Goal: Task Accomplishment & Management: Complete application form

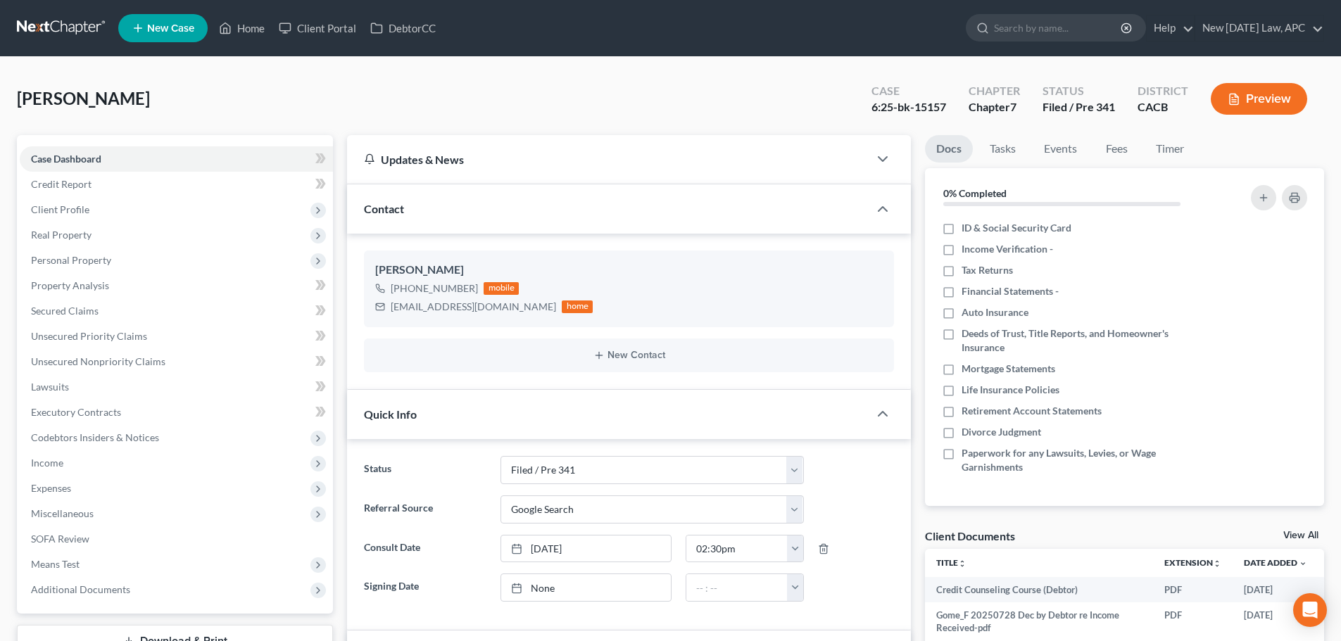
select select "2"
select select "4"
click at [99, 459] on span "Income" at bounding box center [176, 463] width 313 height 25
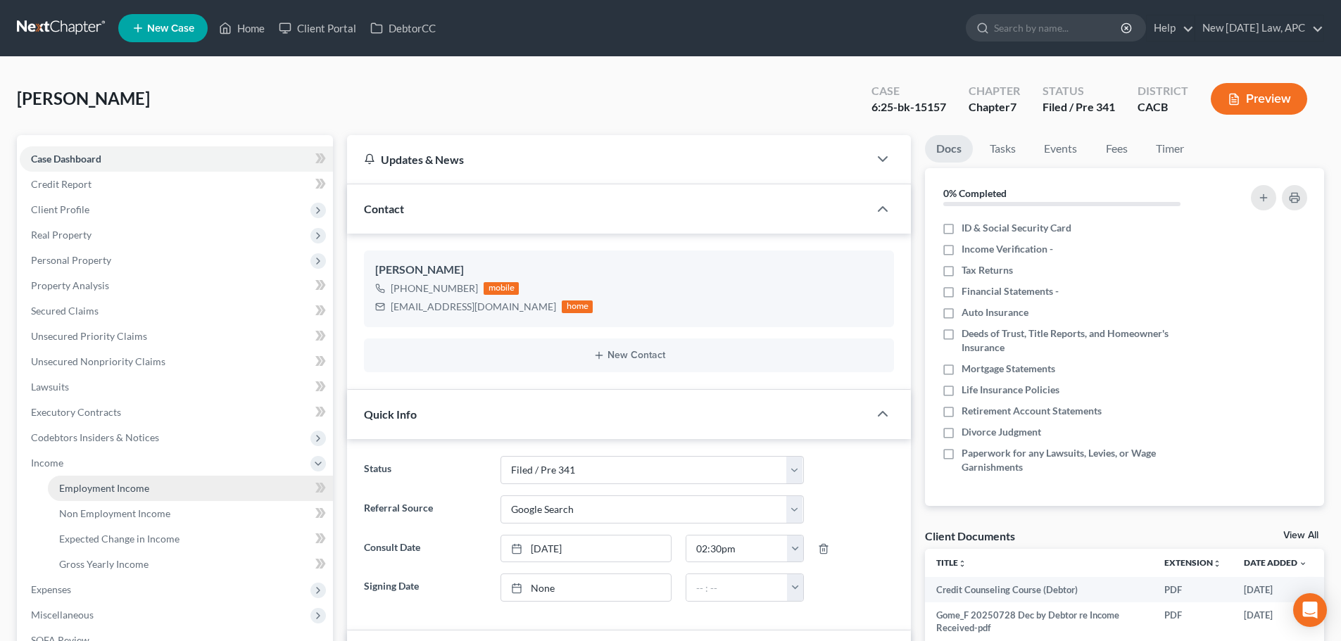
click at [108, 488] on span "Employment Income" at bounding box center [104, 488] width 90 height 12
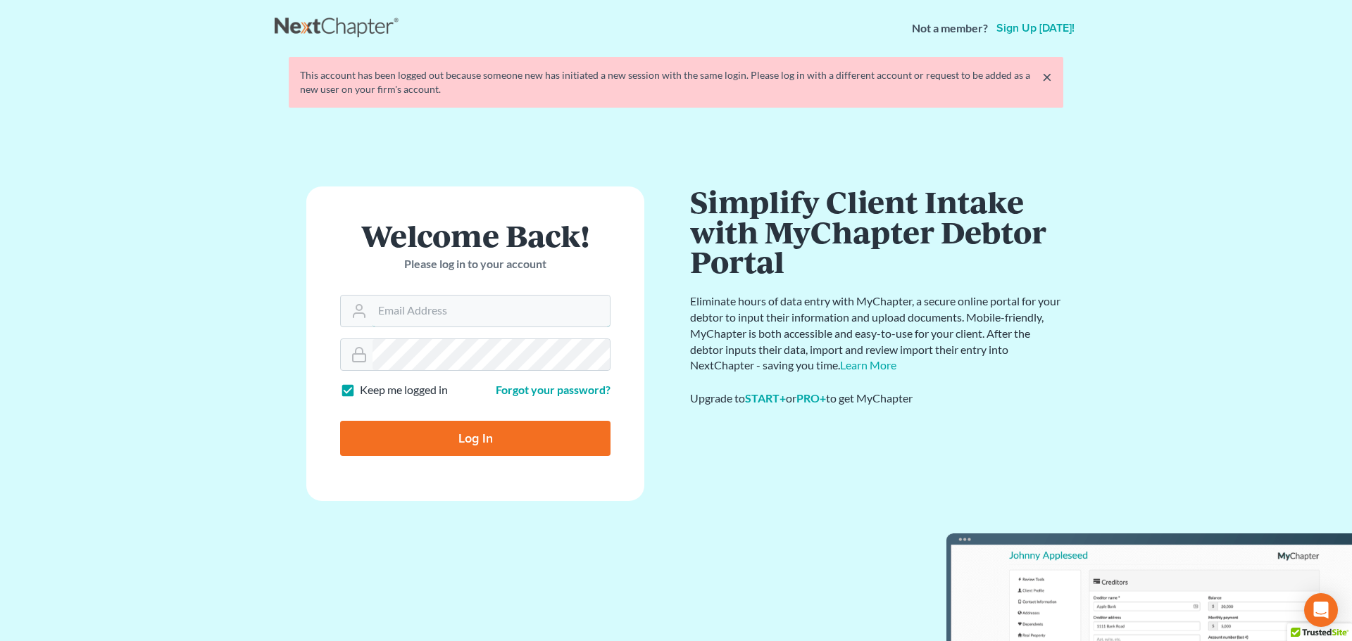
type input "[PERSON_NAME][EMAIL_ADDRESS][DOMAIN_NAME]"
click at [434, 429] on input "Log In" at bounding box center [475, 438] width 270 height 35
type input "Thinking..."
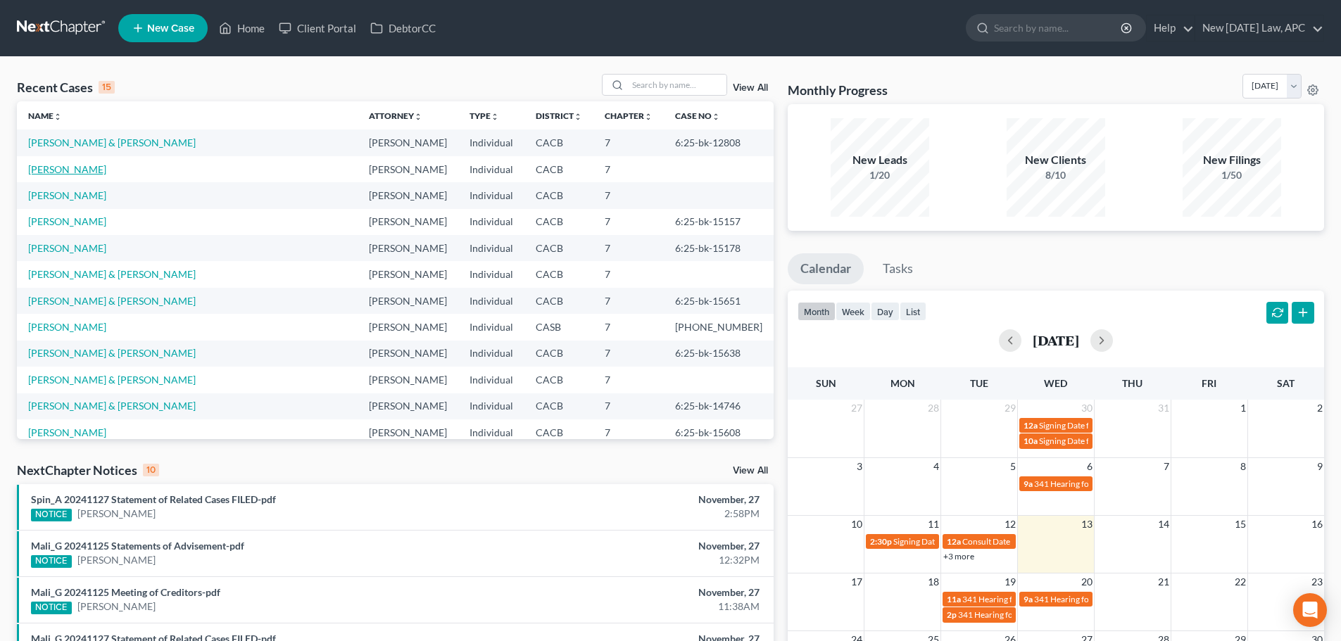
click at [75, 169] on link "[PERSON_NAME]" at bounding box center [67, 169] width 78 height 12
select select "6"
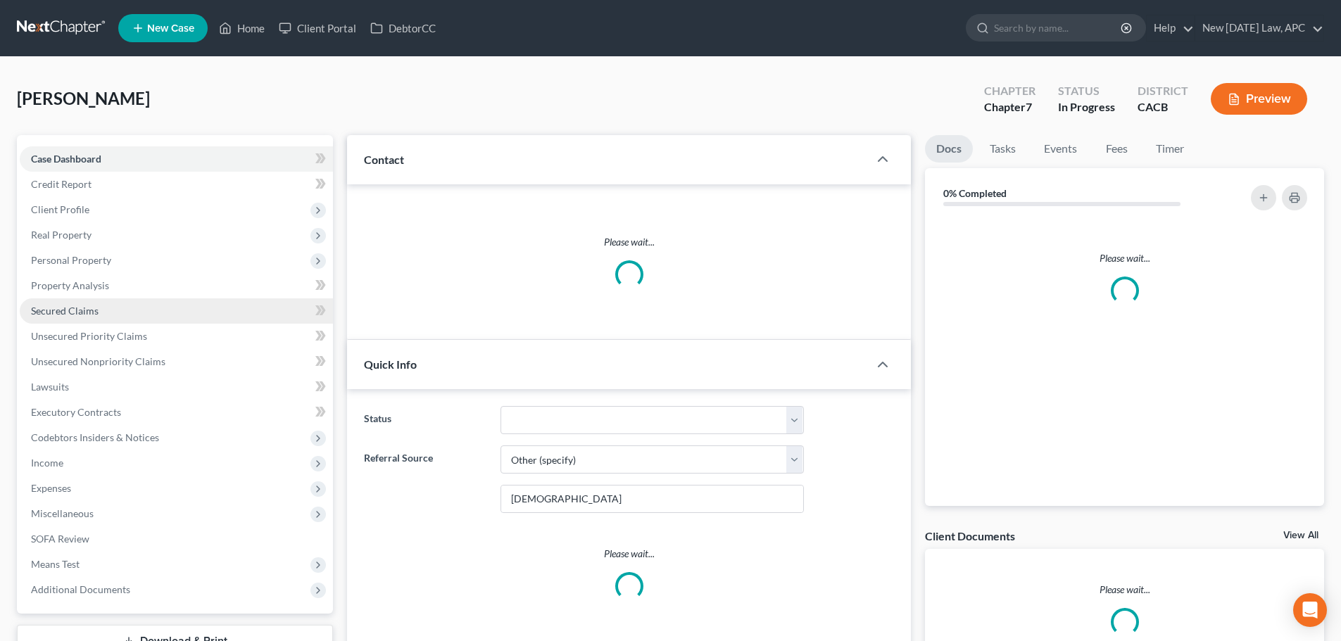
scroll to position [1761, 0]
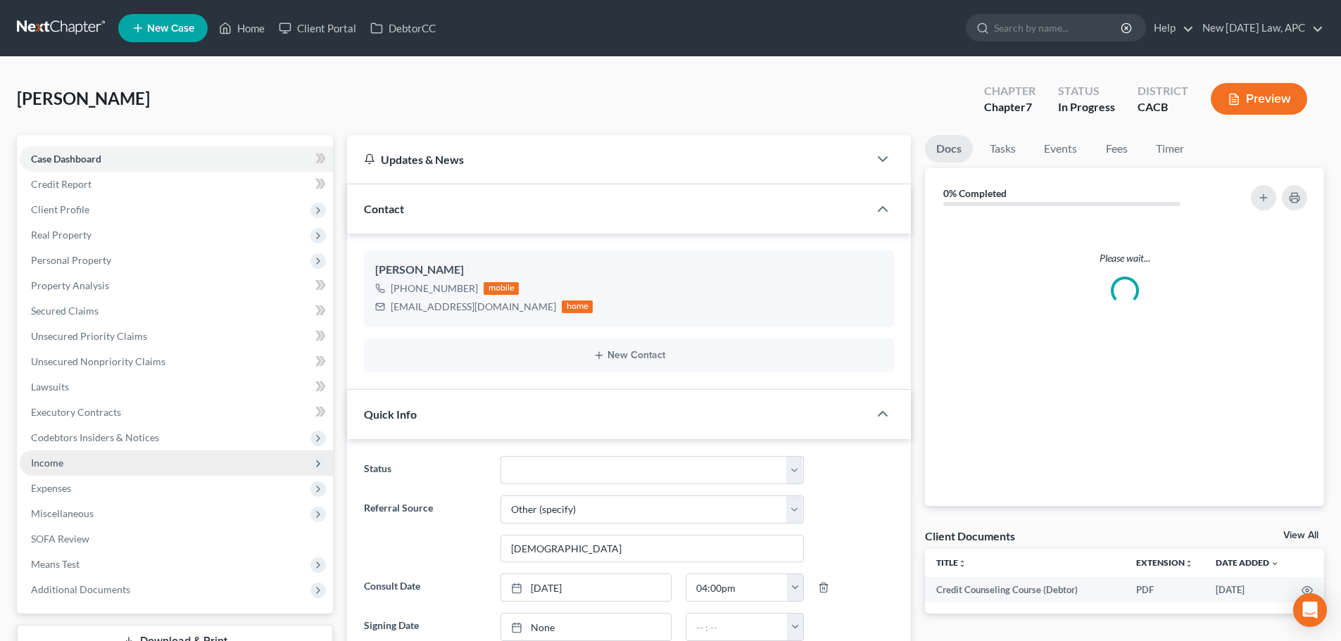
click at [52, 461] on span "Income" at bounding box center [47, 463] width 32 height 12
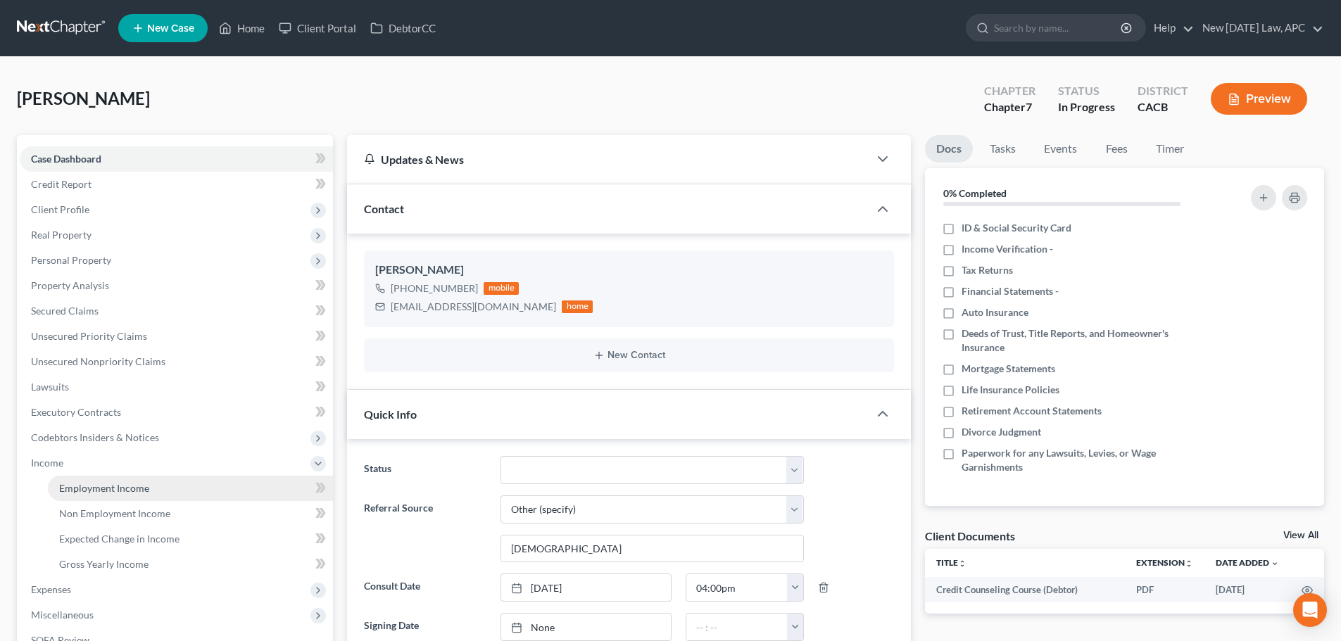
click at [80, 481] on link "Employment Income" at bounding box center [190, 488] width 285 height 25
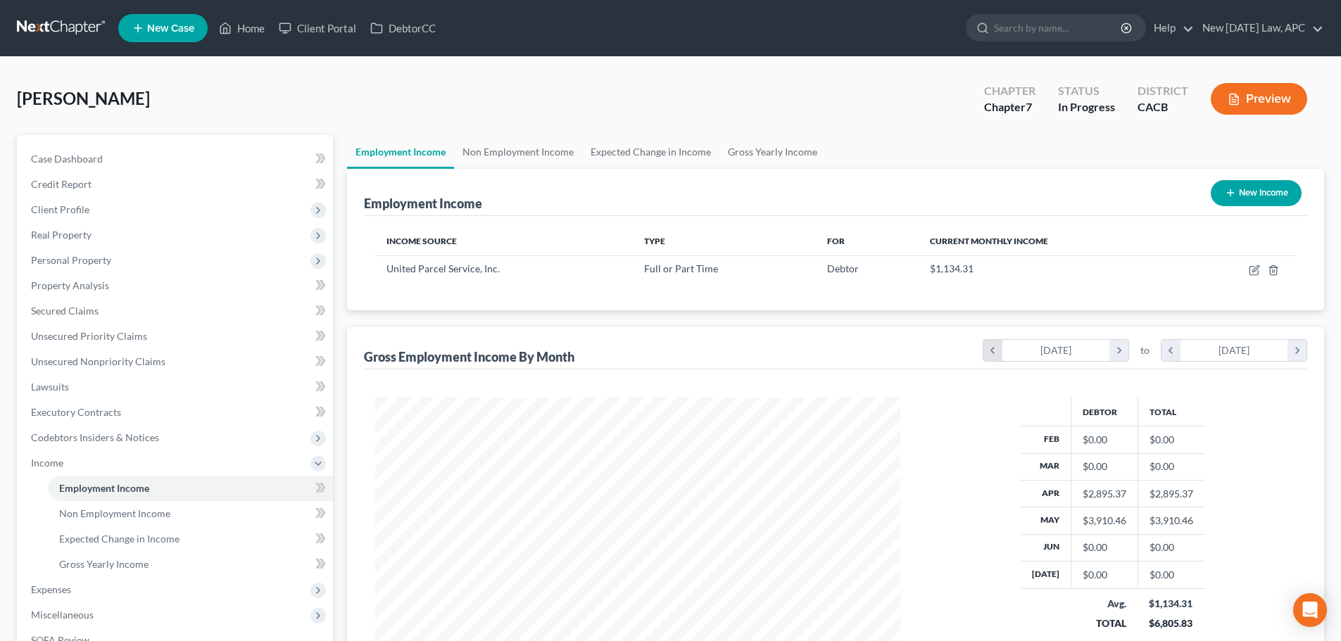
click at [990, 355] on icon "chevron_left" at bounding box center [992, 350] width 19 height 21
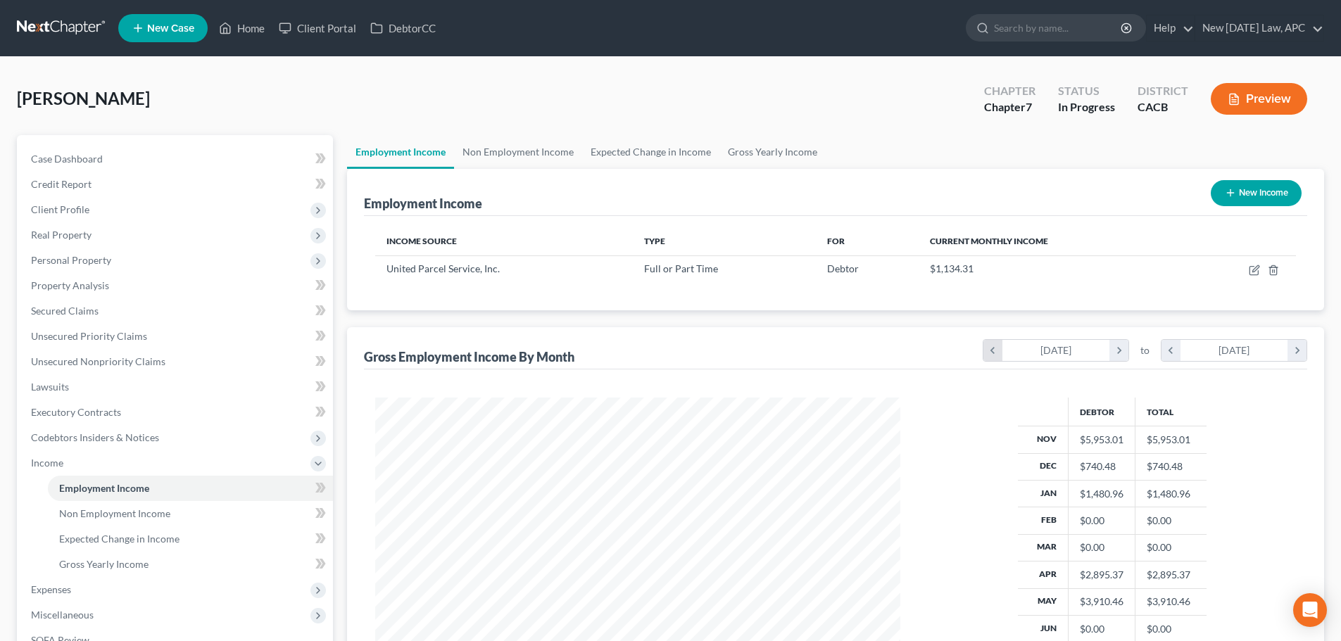
scroll to position [334, 553]
click at [990, 355] on icon "chevron_left" at bounding box center [992, 350] width 19 height 21
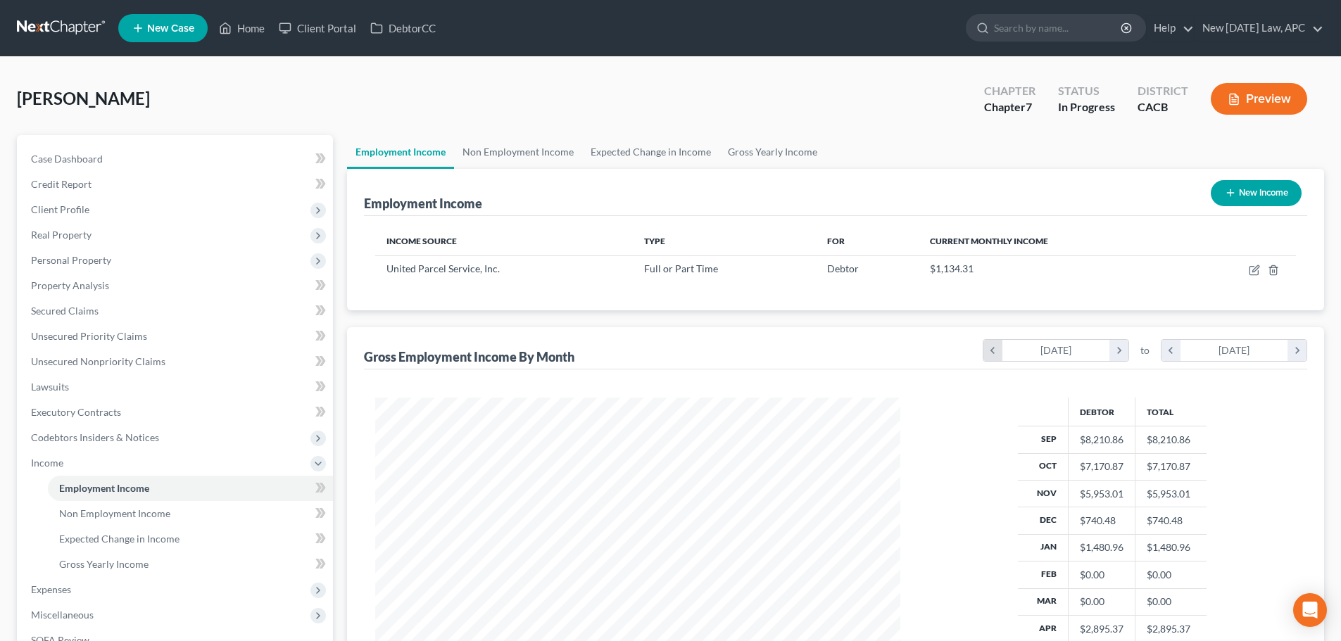
click at [990, 355] on icon "chevron_left" at bounding box center [992, 350] width 19 height 21
click at [996, 354] on icon "chevron_left" at bounding box center [992, 350] width 19 height 21
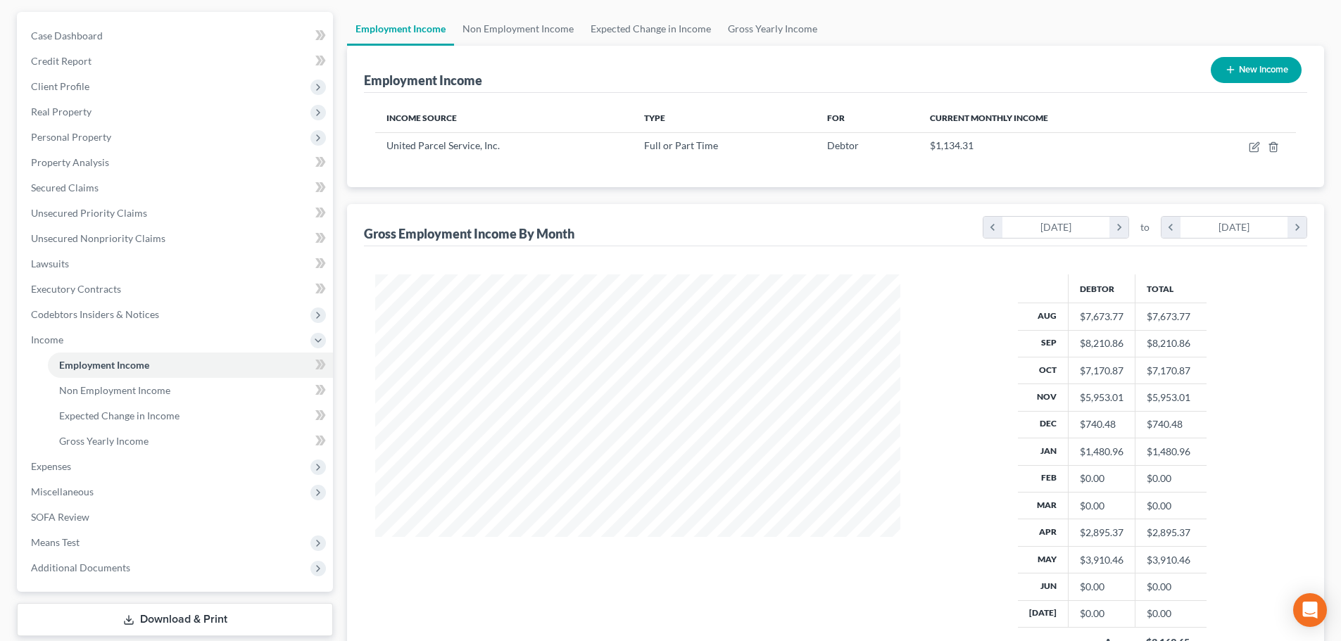
scroll to position [70, 0]
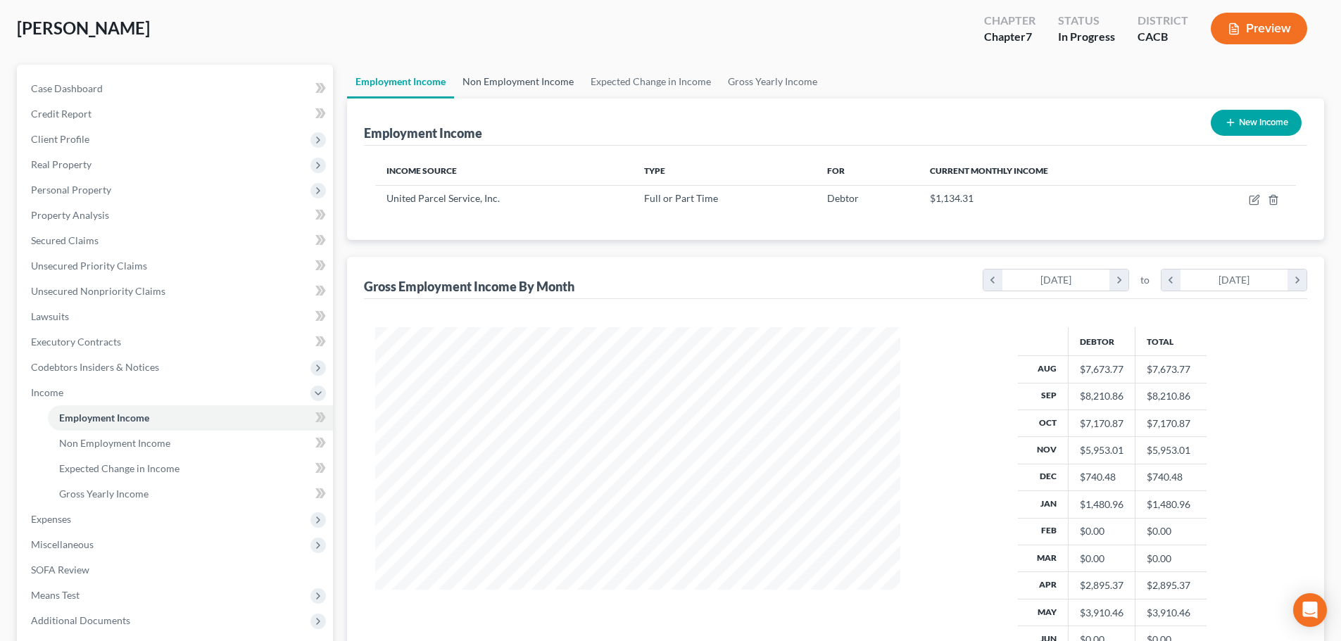
click at [498, 94] on link "Non Employment Income" at bounding box center [518, 82] width 128 height 34
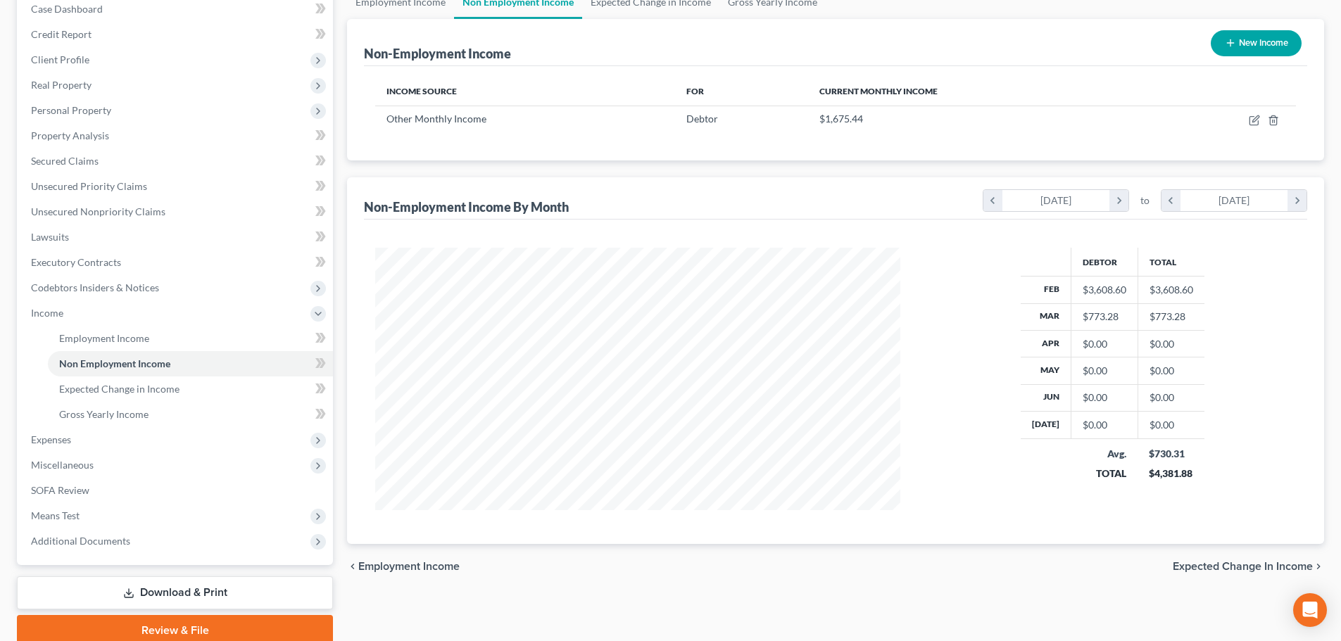
scroll to position [68, 0]
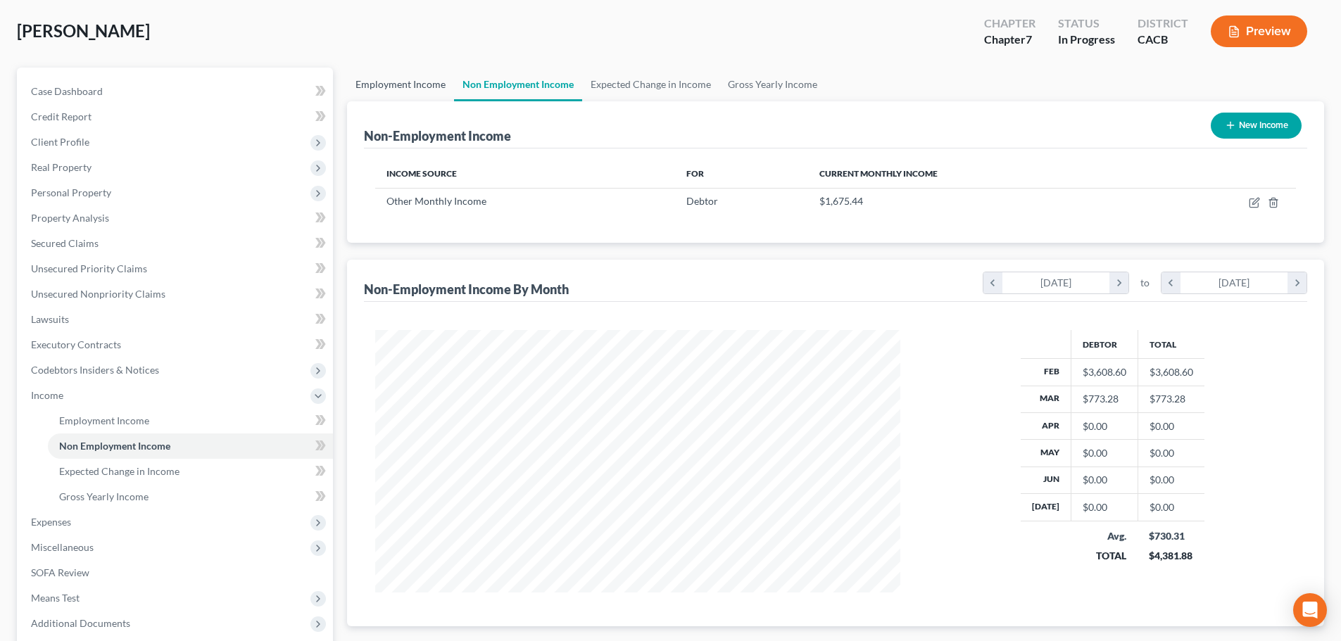
click at [410, 96] on link "Employment Income" at bounding box center [400, 85] width 107 height 34
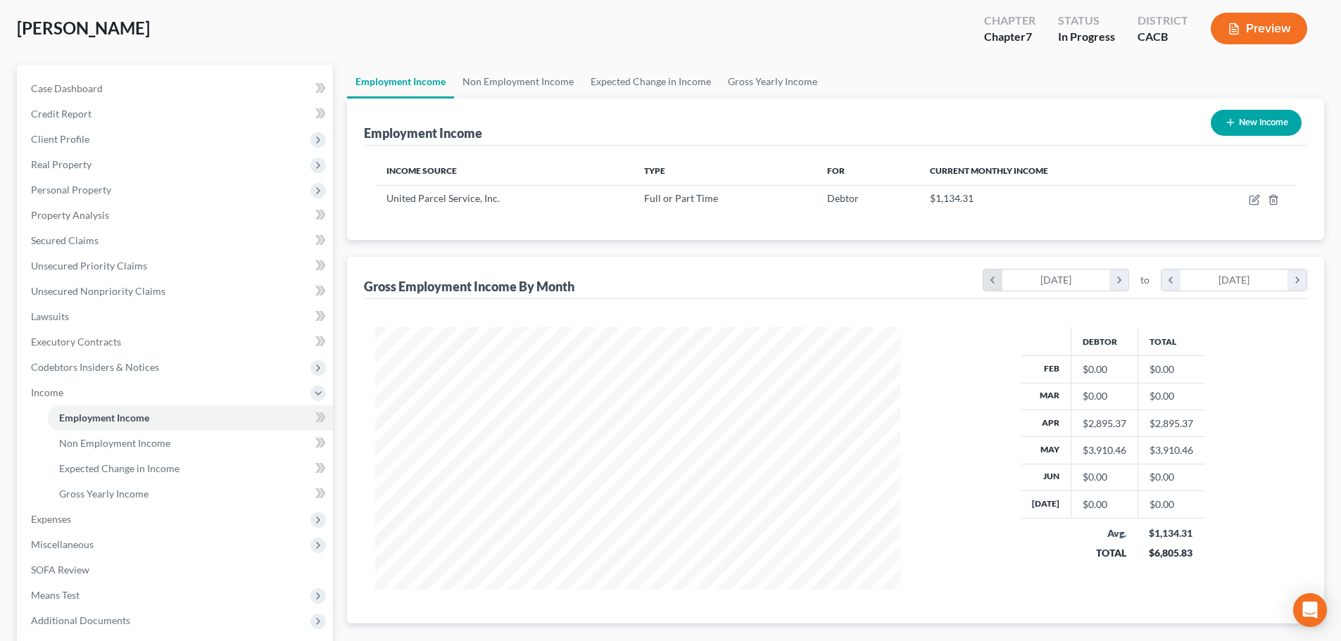
click at [997, 277] on icon "chevron_left" at bounding box center [992, 280] width 19 height 21
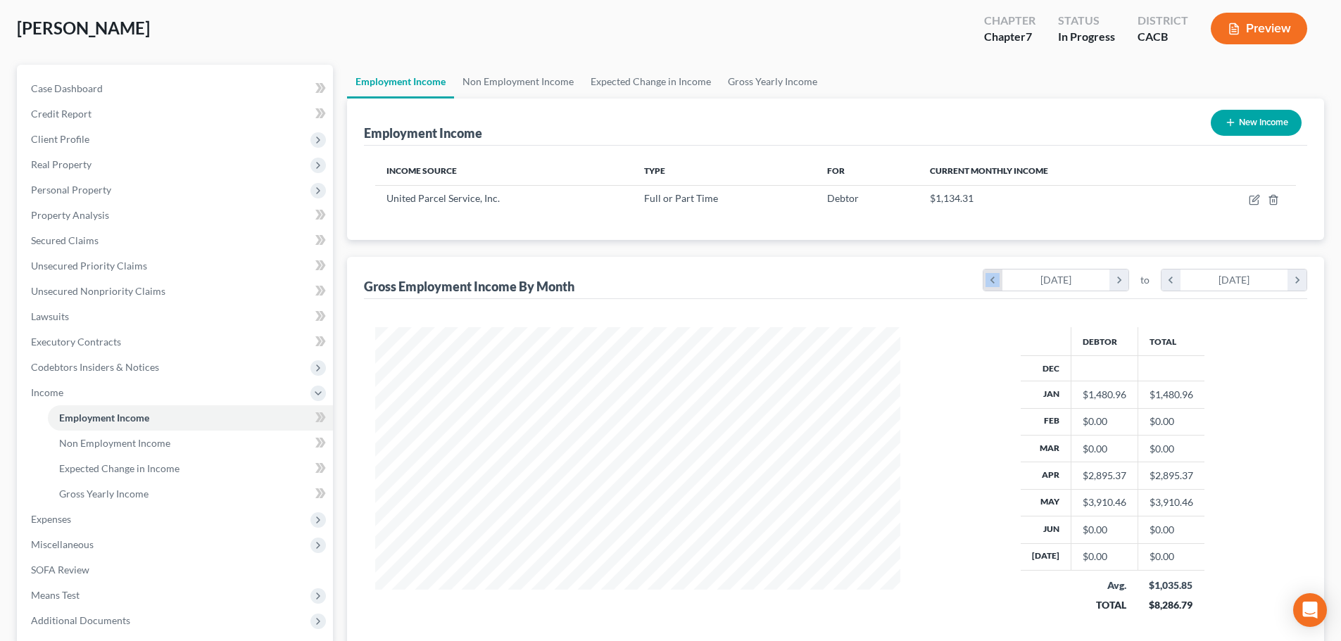
scroll to position [306, 553]
click at [997, 278] on icon "chevron_left" at bounding box center [992, 280] width 19 height 21
click at [999, 278] on icon "chevron_left" at bounding box center [992, 280] width 19 height 21
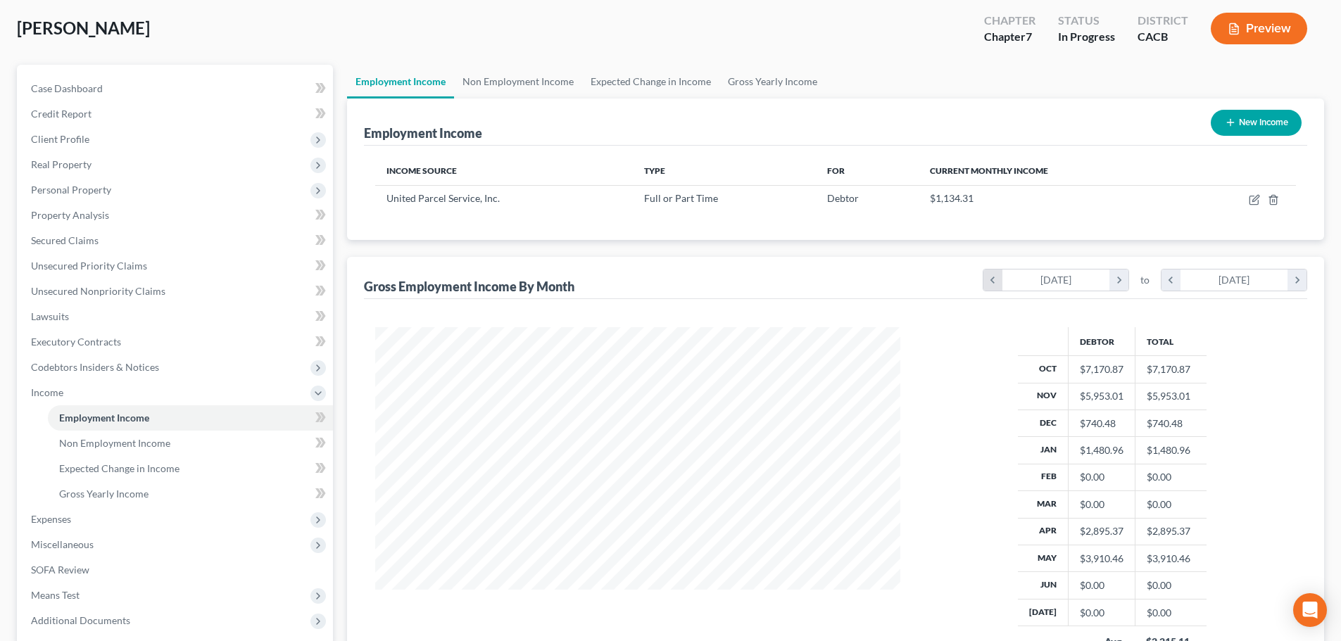
scroll to position [360, 553]
click at [1000, 280] on icon "chevron_left" at bounding box center [992, 280] width 19 height 21
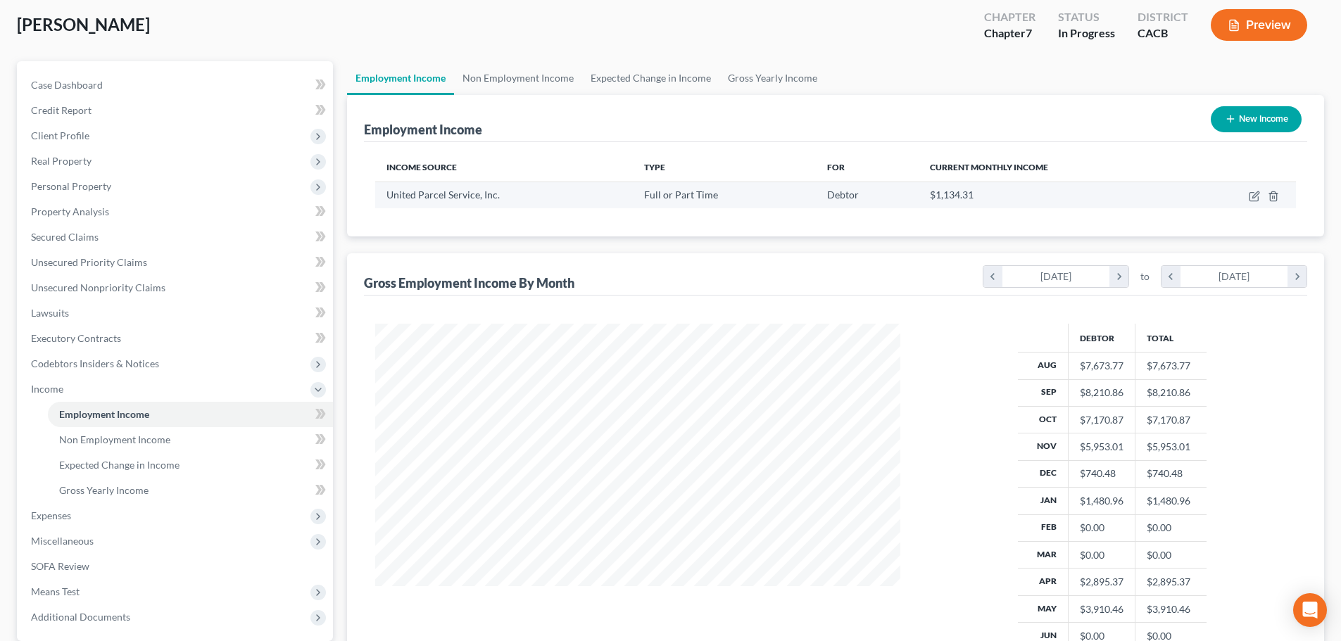
scroll to position [0, 0]
